Goal: Information Seeking & Learning: Find specific fact

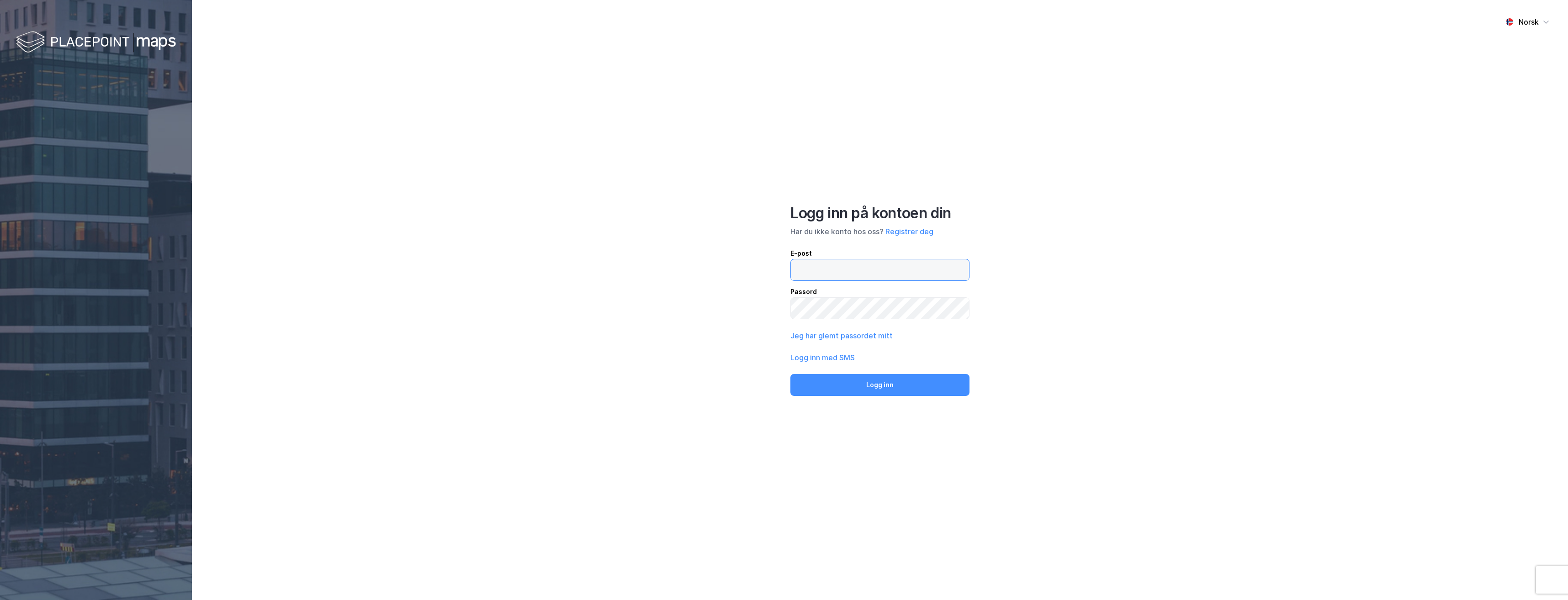
click at [826, 273] on input "email" at bounding box center [880, 270] width 178 height 21
type input "[EMAIL_ADDRESS][DOMAIN_NAME]"
click at [790, 374] on button "Logg inn" at bounding box center [880, 385] width 179 height 22
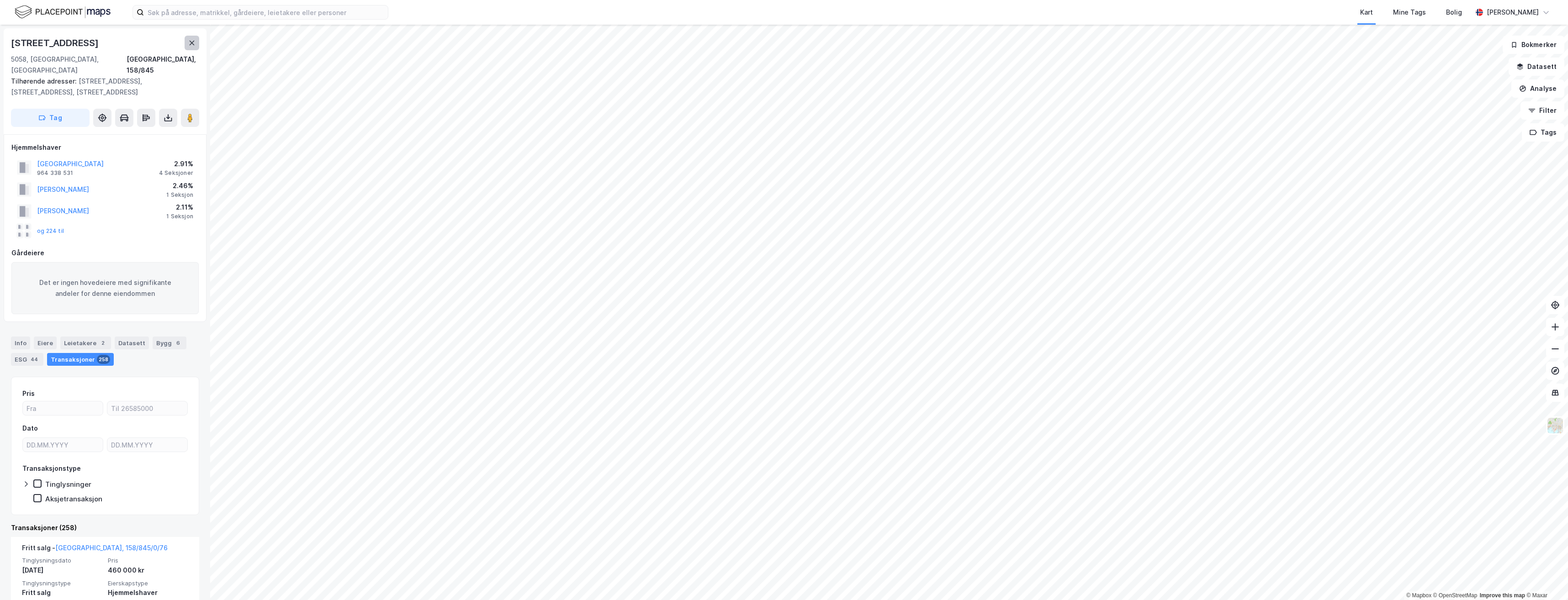
click at [191, 44] on icon at bounding box center [192, 43] width 5 height 5
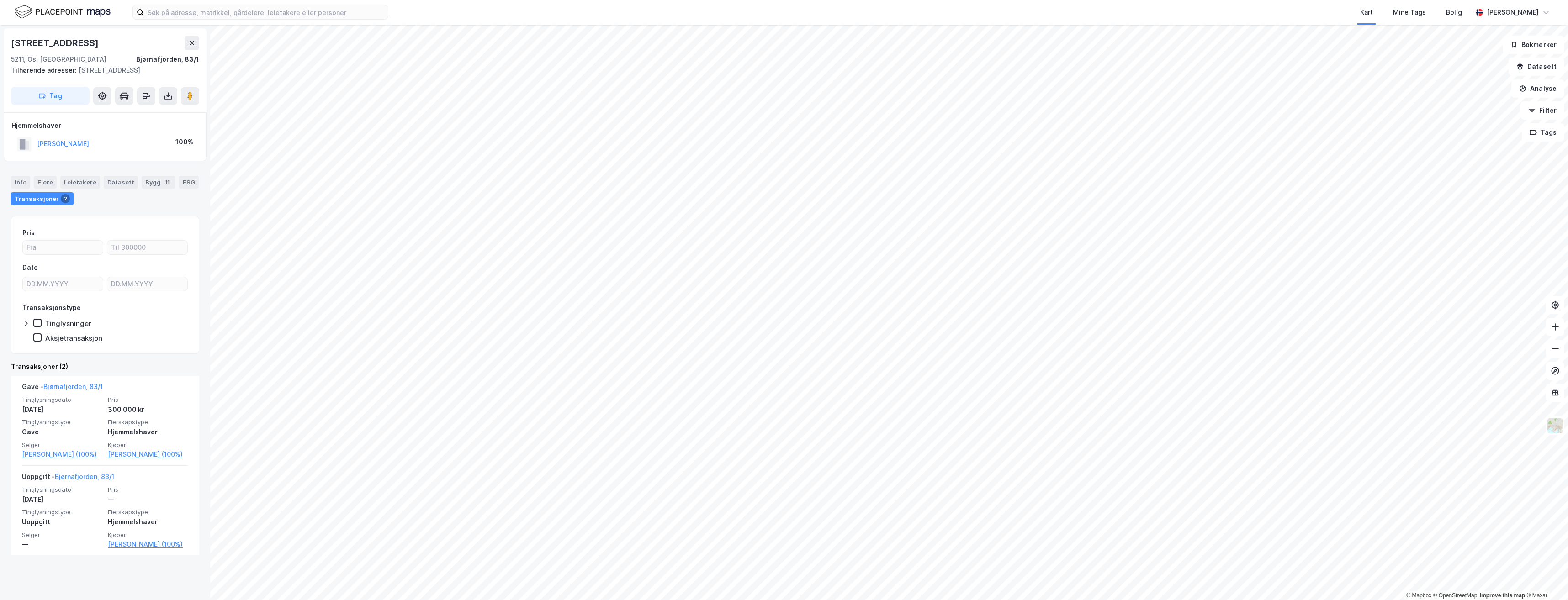
click at [680, 21] on div "Kart Mine Tags Bolig [PERSON_NAME] © Mapbox © OpenStreetMap Improve this map © …" at bounding box center [784, 300] width 1568 height 600
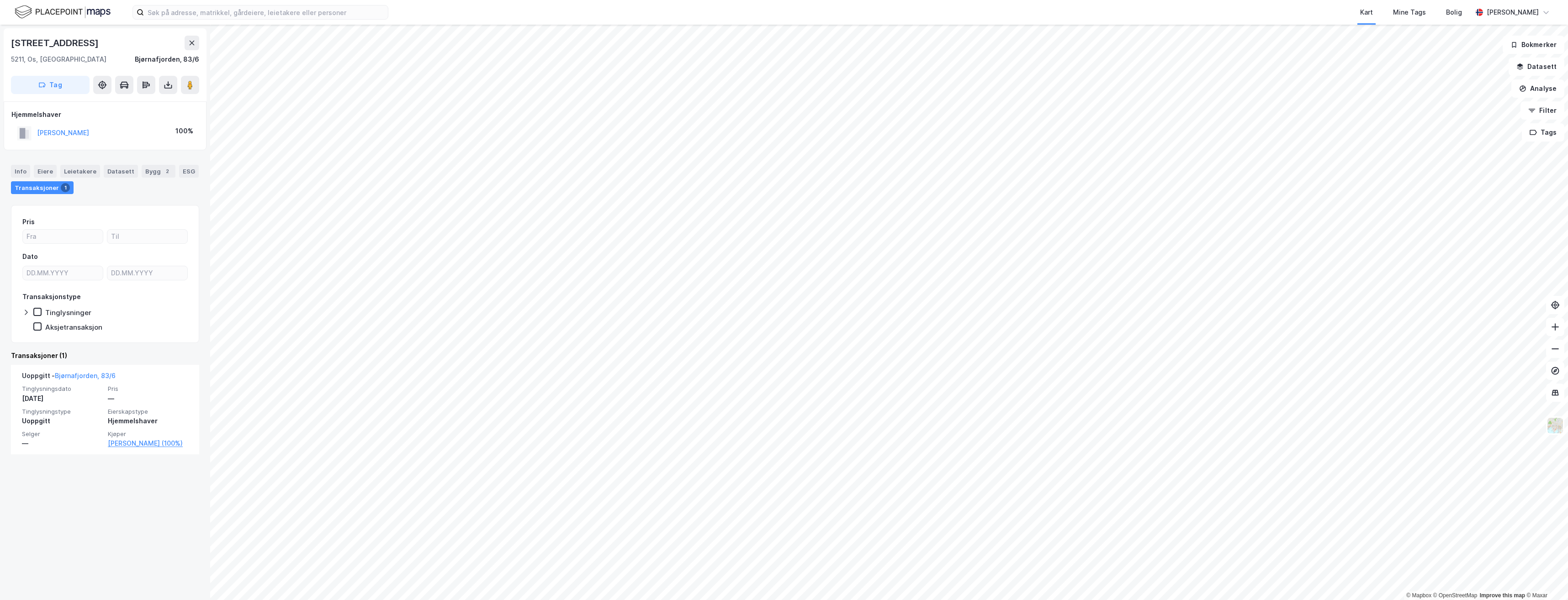
click at [984, 599] on html "Kart Mine Tags Bolig [PERSON_NAME] © Mapbox © OpenStreetMap Improve this map © …" at bounding box center [784, 300] width 1568 height 600
click at [887, 599] on html "Kart Mine Tags Bolig [PERSON_NAME] © Mapbox © OpenStreetMap Improve this map © …" at bounding box center [784, 300] width 1568 height 600
click at [1126, 599] on html "Kart Mine Tags Bolig [PERSON_NAME] © Mapbox © OpenStreetMap Improve this map © …" at bounding box center [784, 300] width 1568 height 600
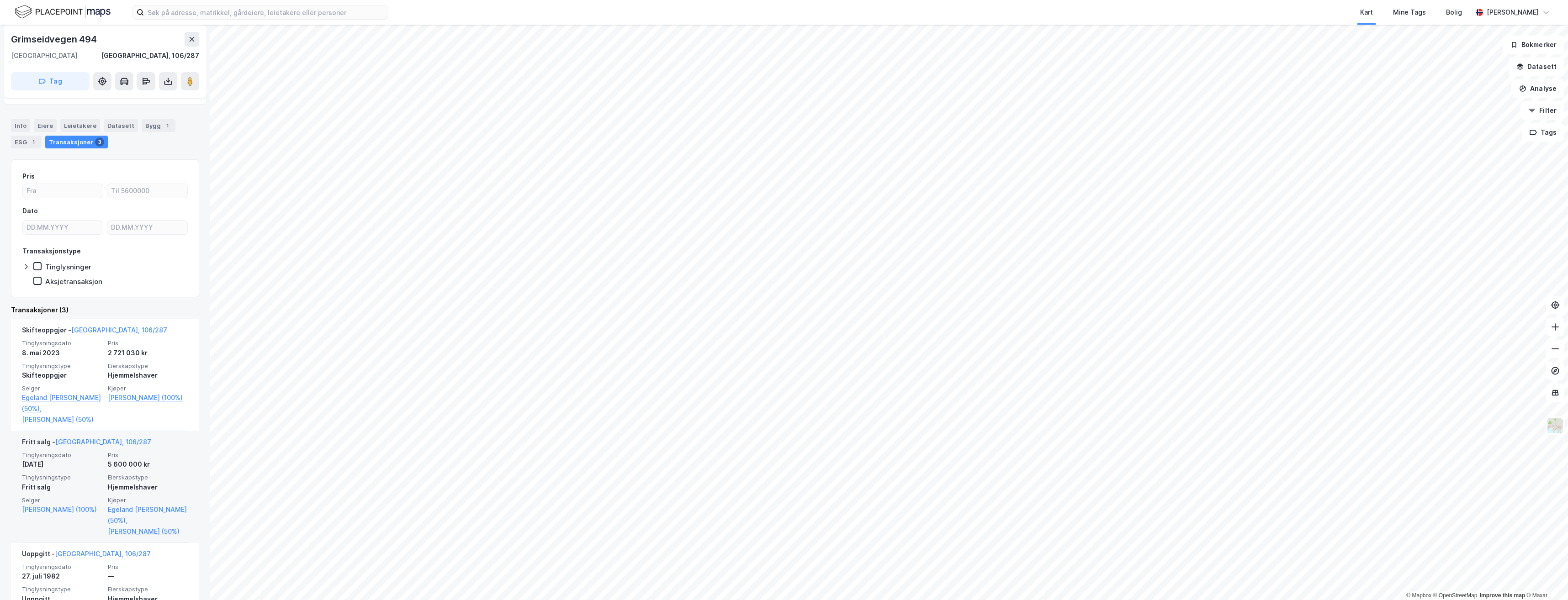
scroll to position [89, 0]
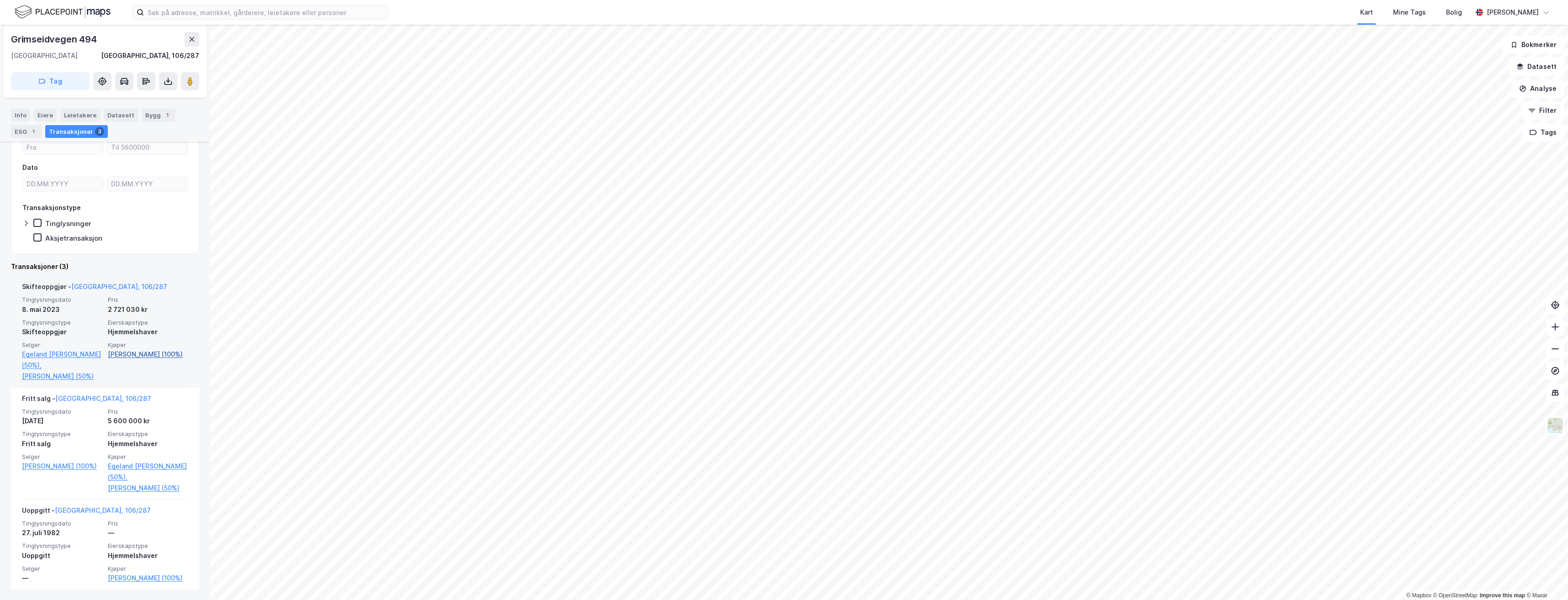
click at [142, 355] on link "[PERSON_NAME] (100%)" at bounding box center [148, 355] width 80 height 11
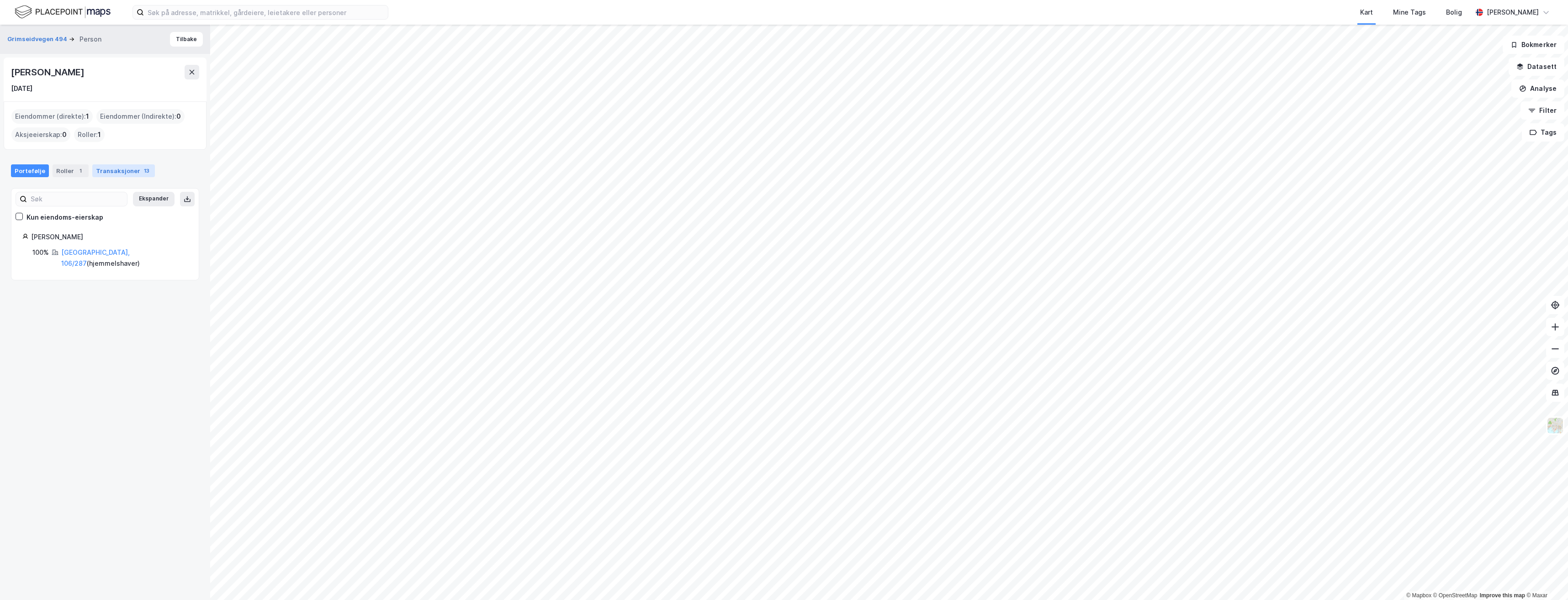
click at [105, 169] on div "Transaksjoner 13" at bounding box center [124, 171] width 63 height 13
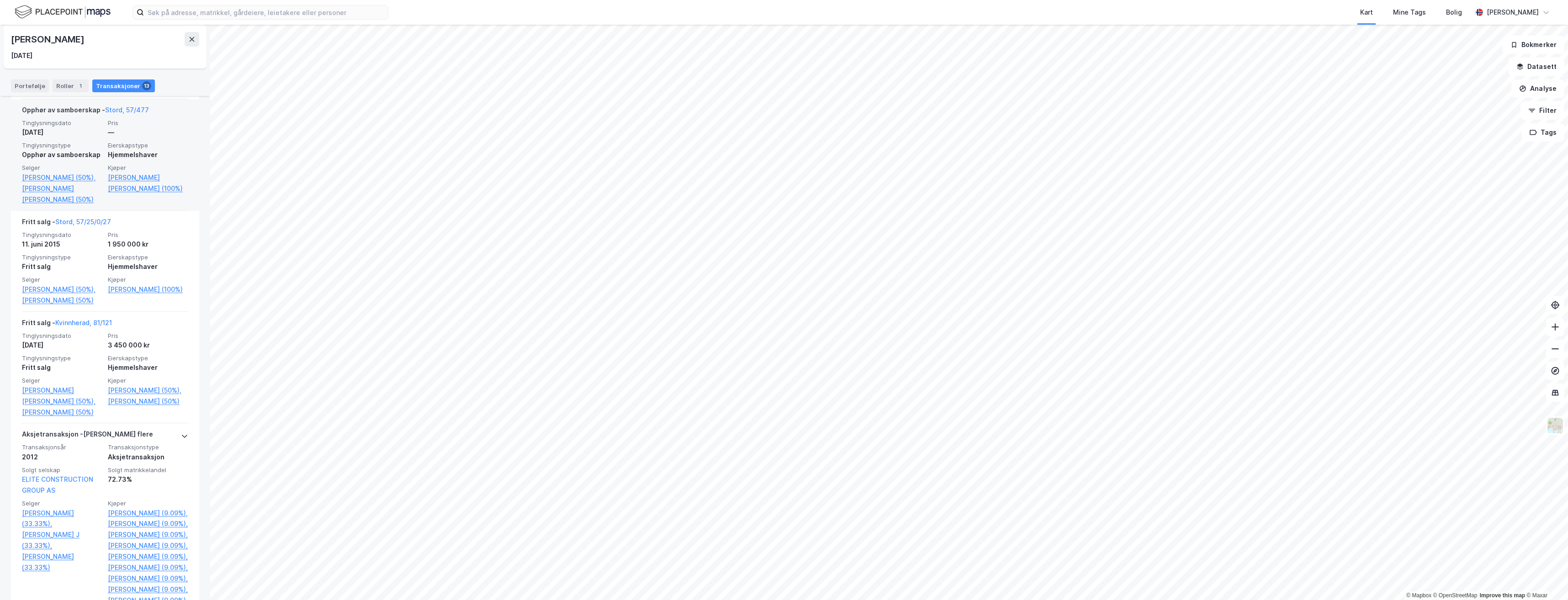
scroll to position [594, 0]
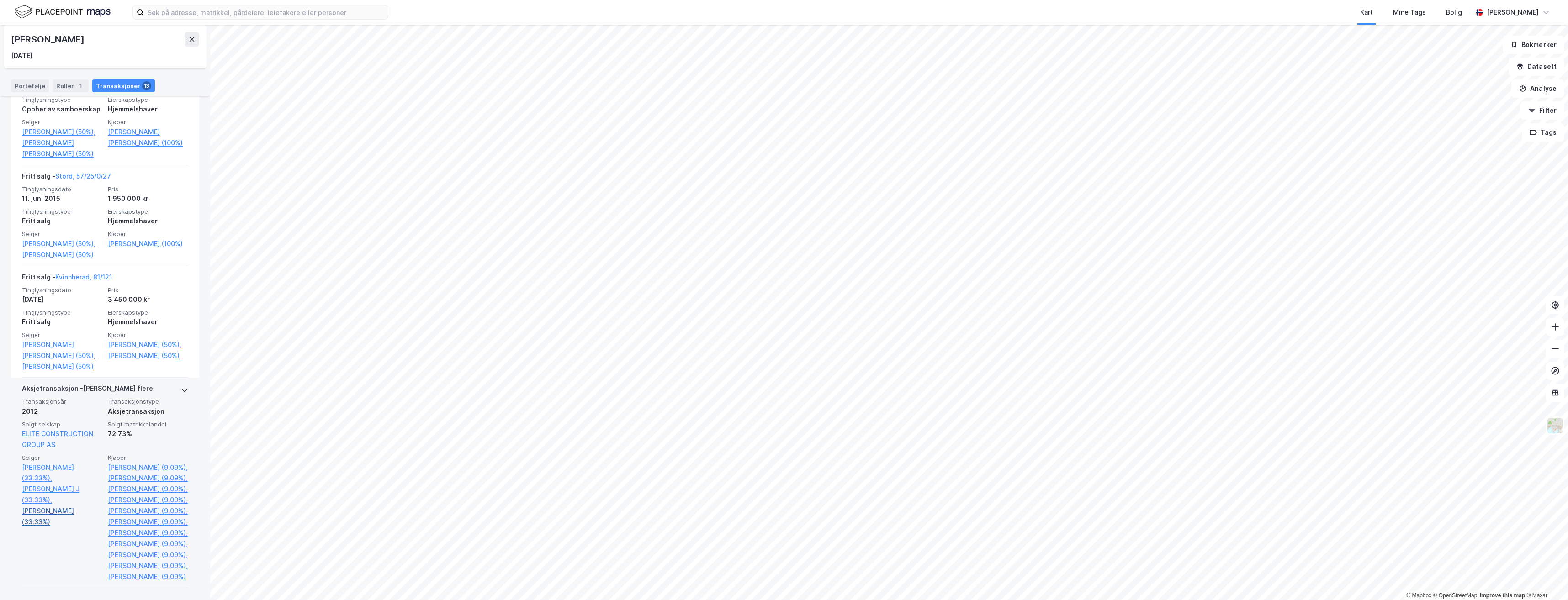
click at [61, 524] on link "[PERSON_NAME] (33.33%)" at bounding box center [62, 517] width 80 height 22
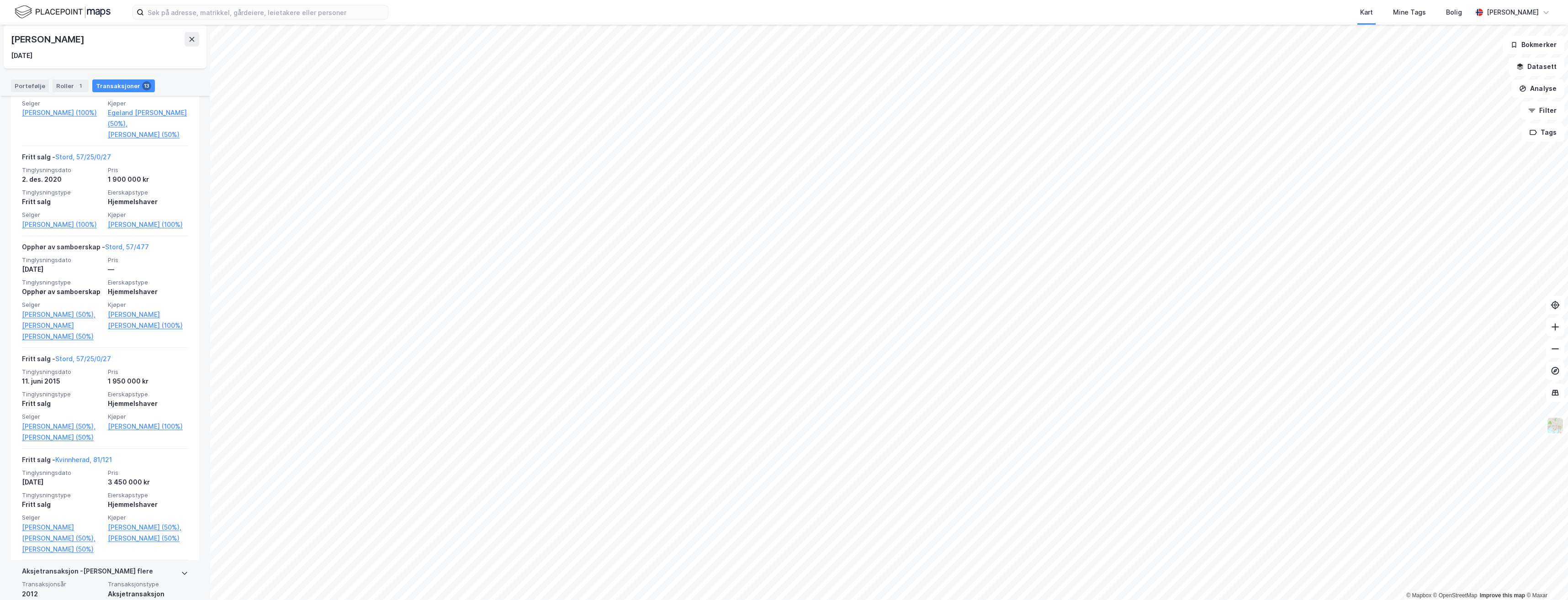
scroll to position [594, 0]
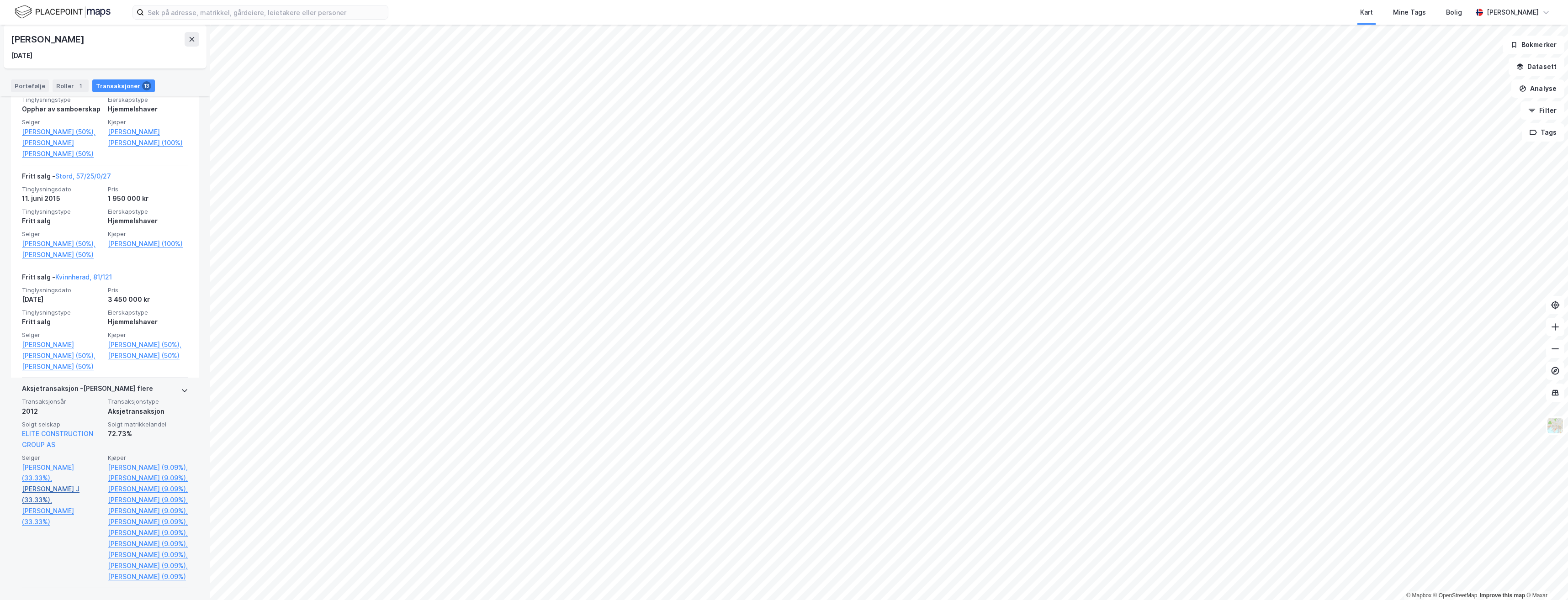
click at [60, 499] on link "[PERSON_NAME] J (33.33%)," at bounding box center [62, 495] width 80 height 22
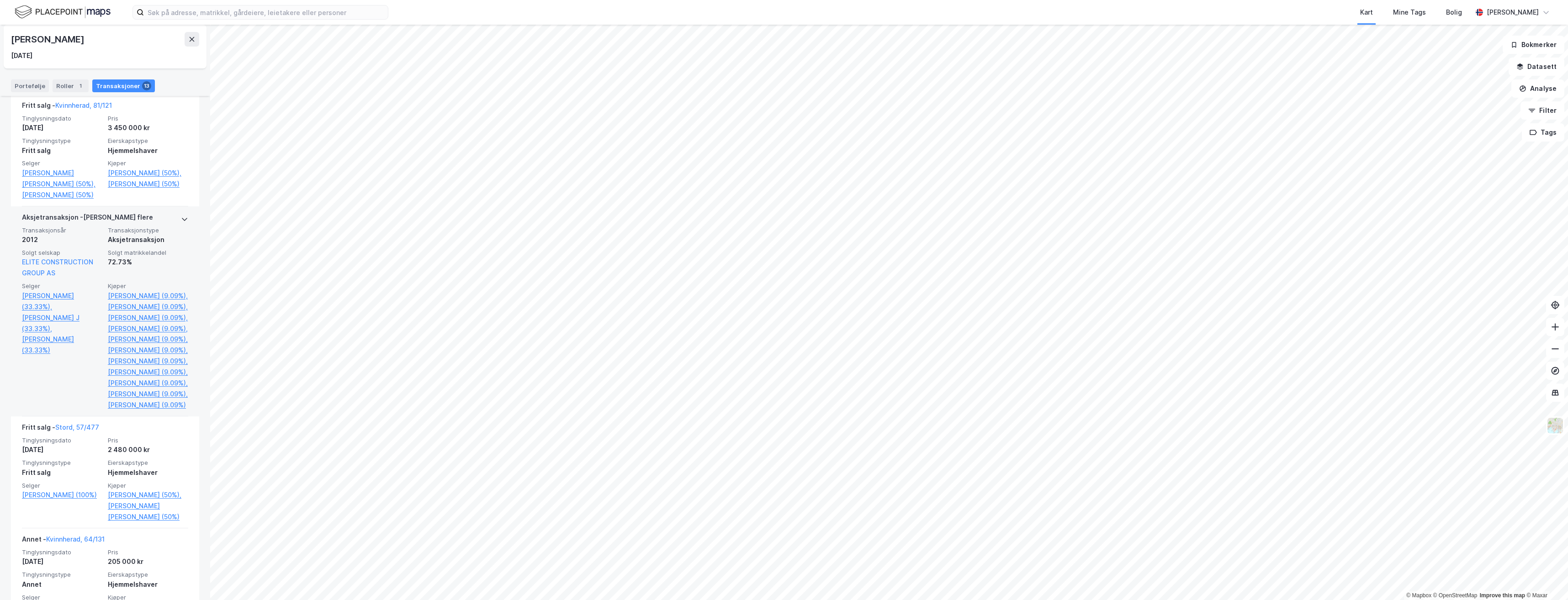
scroll to position [731, 0]
